Goal: Find specific page/section: Find specific page/section

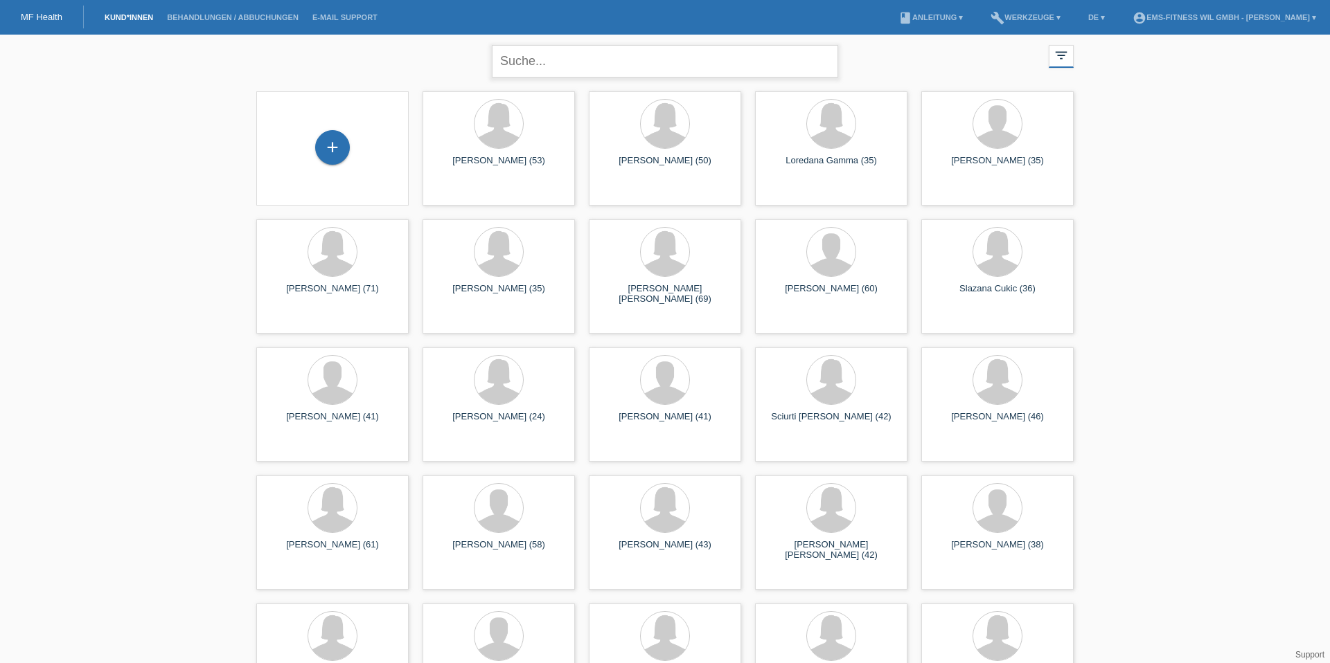
click at [547, 55] on input "text" at bounding box center [665, 61] width 346 height 33
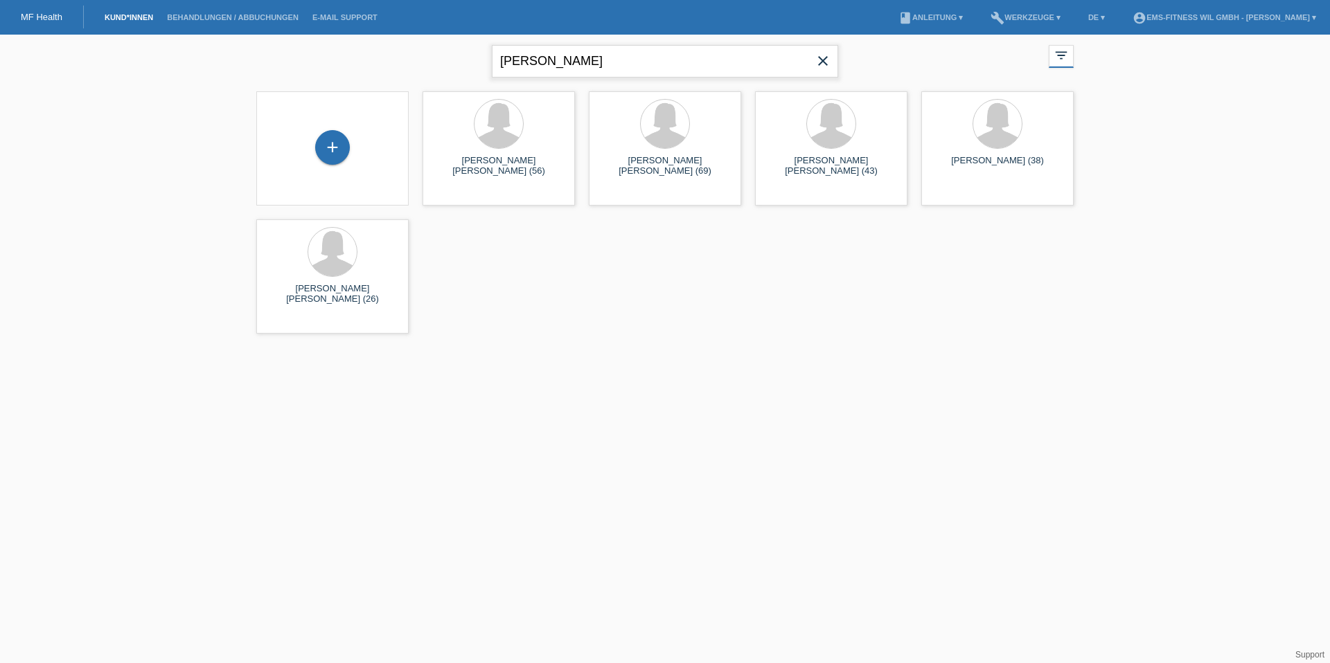
drag, startPoint x: 633, startPoint y: 69, endPoint x: 221, endPoint y: 94, distance: 412.8
click at [221, 94] on div "Maria close filter_list view_module Alle Kund*innen anzeigen star Markierte Kun…" at bounding box center [665, 188] width 1330 height 306
type input "M"
type input "Urs"
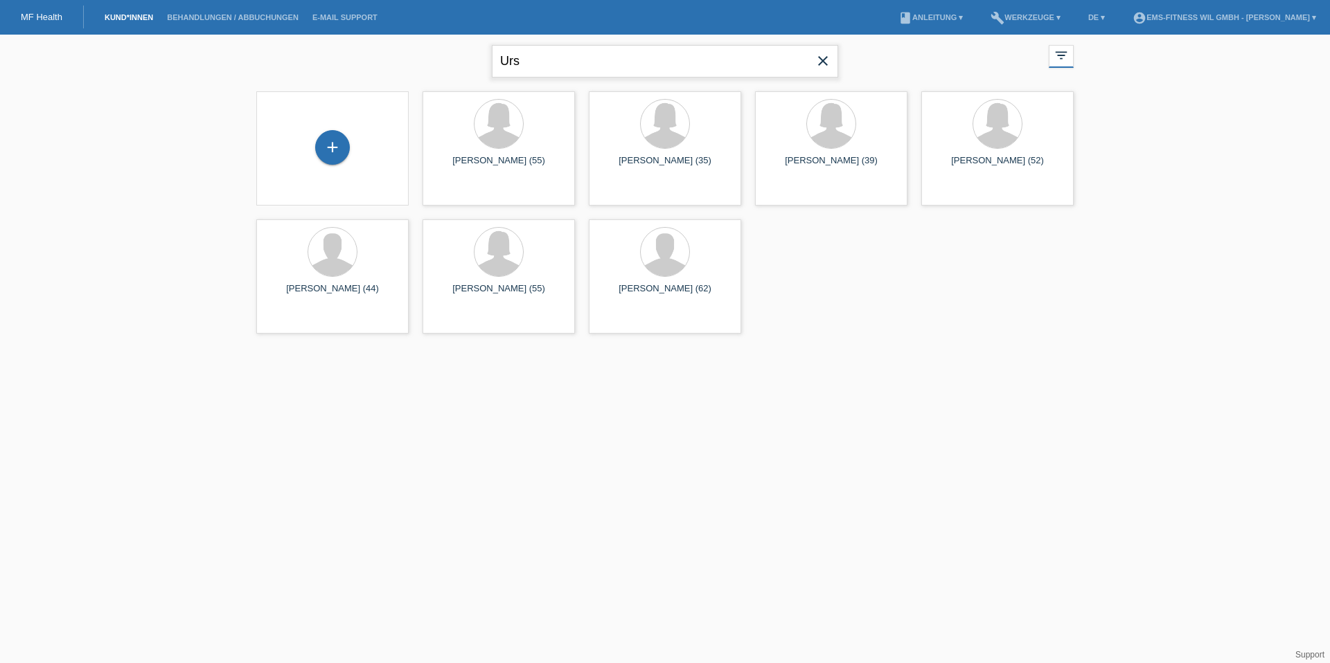
drag, startPoint x: 576, startPoint y: 65, endPoint x: 447, endPoint y: 65, distance: 129.5
click at [447, 65] on div "Urs close filter_list view_module Alle Kund*innen anzeigen star Markierte Kund*…" at bounding box center [664, 60] width 831 height 50
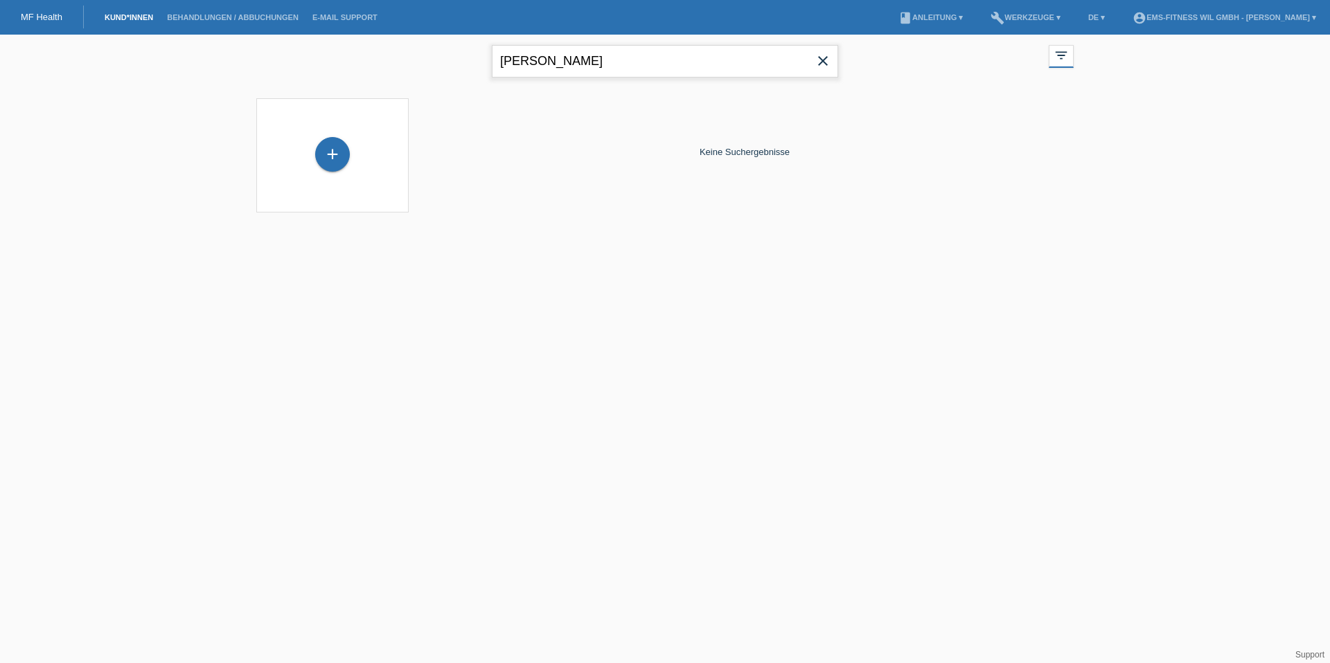
drag, startPoint x: 651, startPoint y: 64, endPoint x: 345, endPoint y: 58, distance: 306.1
click at [345, 58] on div "Baumann close filter_list view_module Alle Kund*innen anzeigen star Markierte K…" at bounding box center [664, 60] width 831 height 50
type input "maria"
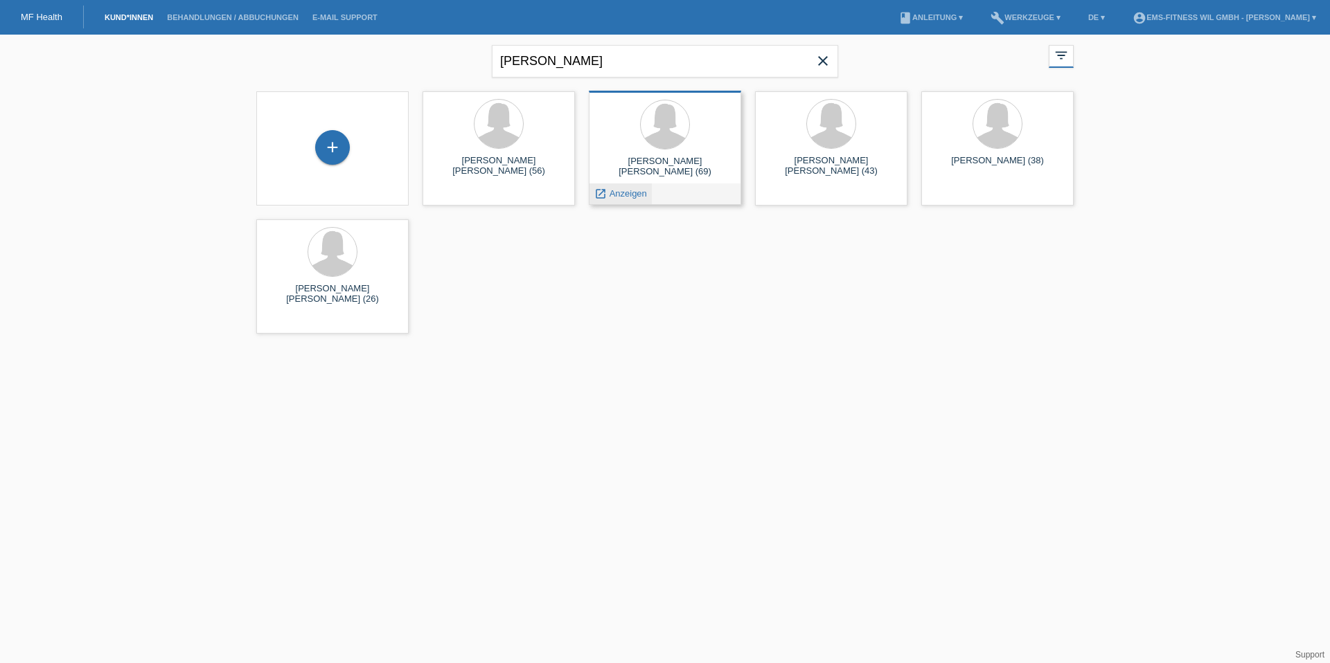
click at [630, 188] on span "Anzeigen" at bounding box center [627, 193] width 37 height 10
